Goal: Obtain resource: Download file/media

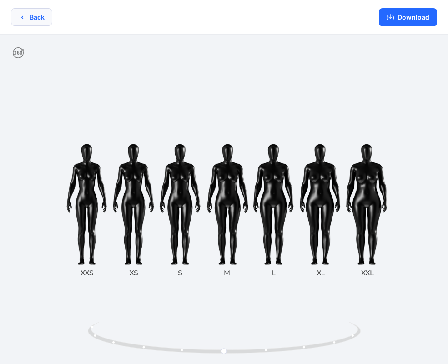
click at [31, 19] on button "Back" at bounding box center [31, 17] width 41 height 18
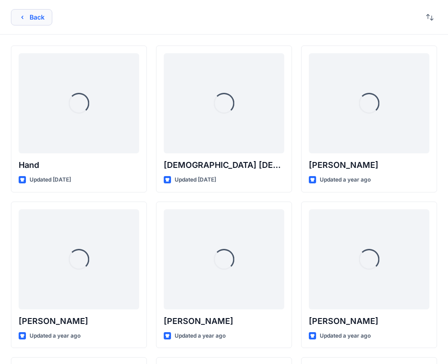
click at [39, 21] on button "Back" at bounding box center [31, 17] width 41 height 16
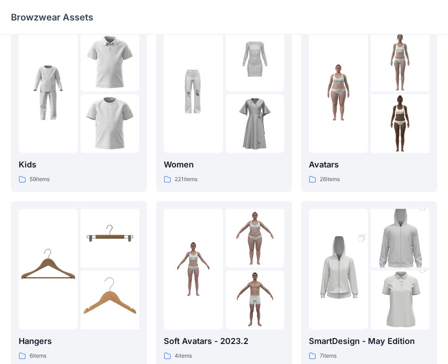
scroll to position [3, 0]
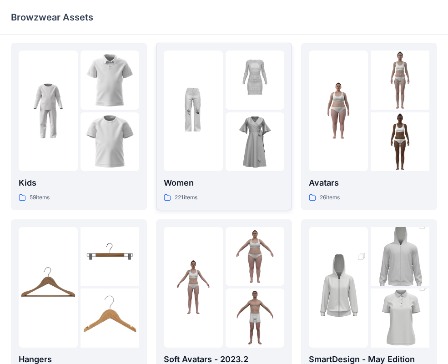
click at [253, 148] on img at bounding box center [255, 141] width 59 height 59
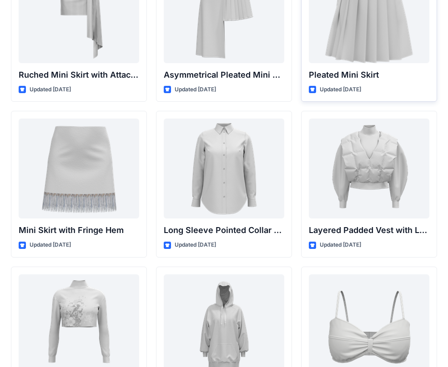
scroll to position [2590, 0]
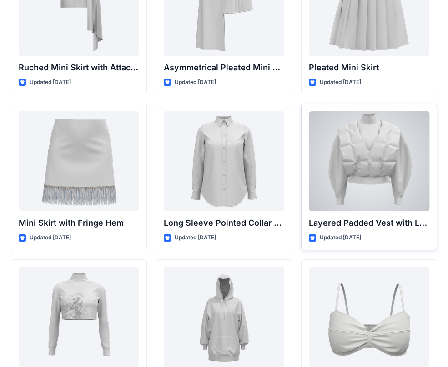
click at [389, 141] on div at bounding box center [369, 161] width 121 height 100
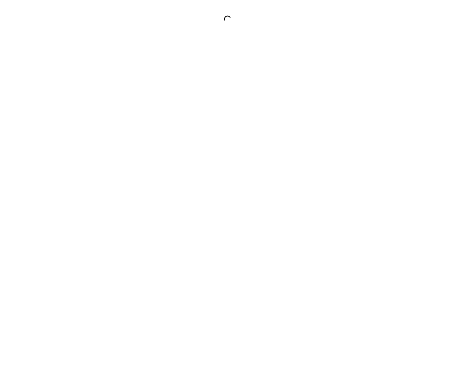
click at [389, 141] on div at bounding box center [227, 183] width 455 height 367
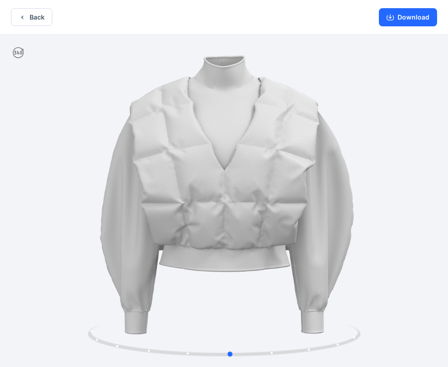
drag, startPoint x: 342, startPoint y: 237, endPoint x: 349, endPoint y: 245, distance: 10.7
click at [349, 245] on div at bounding box center [224, 202] width 448 height 335
click at [401, 18] on button "Download" at bounding box center [408, 17] width 58 height 18
click at [394, 16] on icon "button" at bounding box center [390, 17] width 7 height 5
